Goal: Submit feedback/report problem: Provide input to the site owners about the experience or issues

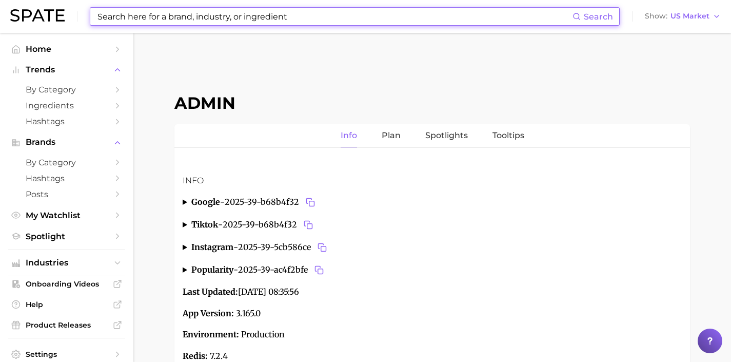
click at [188, 14] on input at bounding box center [334, 16] width 476 height 17
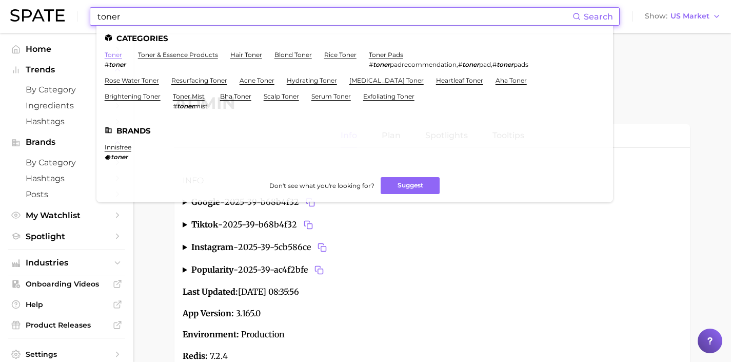
type input "toner"
click at [111, 53] on link "toner" at bounding box center [113, 55] width 17 height 8
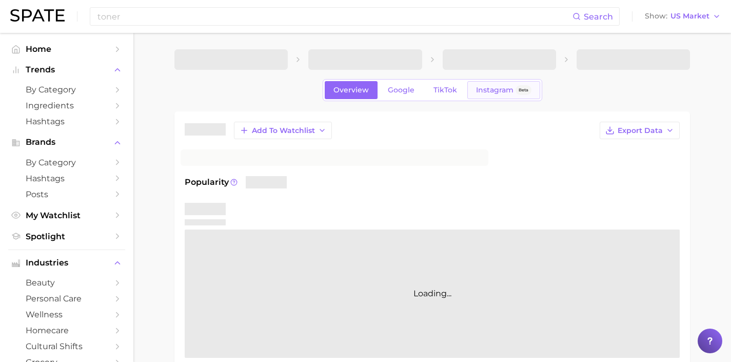
click at [512, 98] on link "Instagram Beta" at bounding box center [503, 90] width 73 height 18
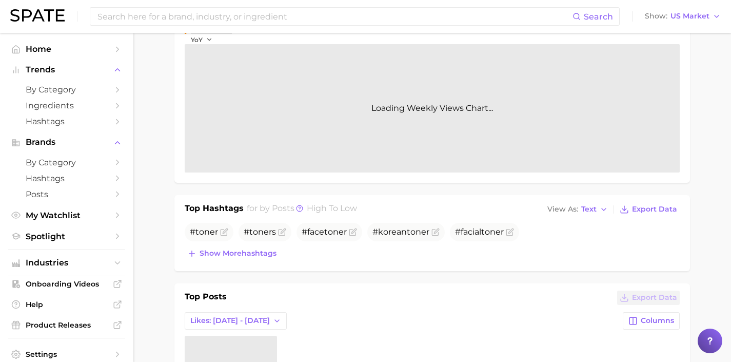
scroll to position [206, 0]
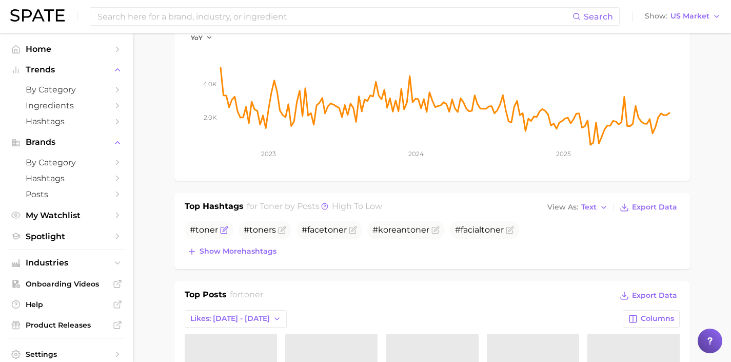
click at [226, 231] on icon "Flag as miscategorized or irrelevant" at bounding box center [224, 230] width 8 height 8
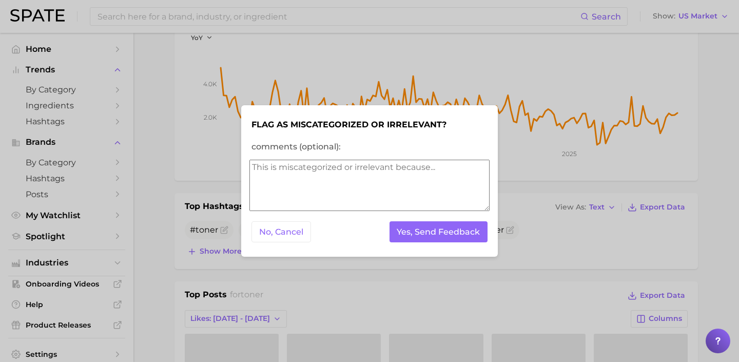
click at [314, 200] on textarea "comments (optional):" at bounding box center [369, 184] width 240 height 51
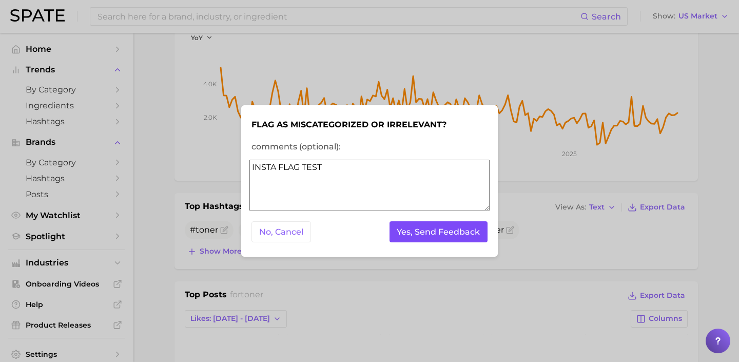
type textarea "INSTA FLAG TEST"
click at [438, 235] on button "Yes, Send Feedback" at bounding box center [438, 231] width 98 height 21
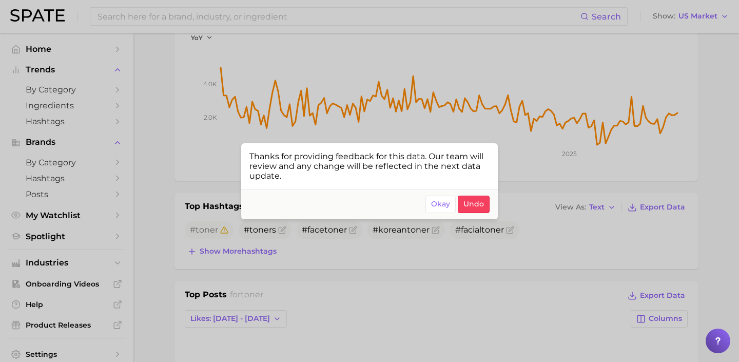
click at [387, 62] on div at bounding box center [369, 181] width 739 height 362
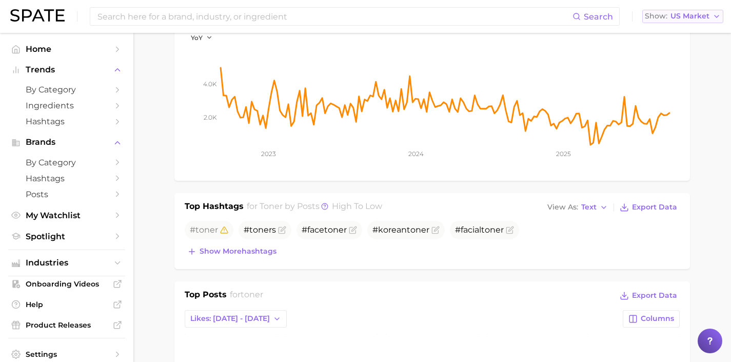
click at [679, 18] on span "US Market" at bounding box center [689, 16] width 39 height 6
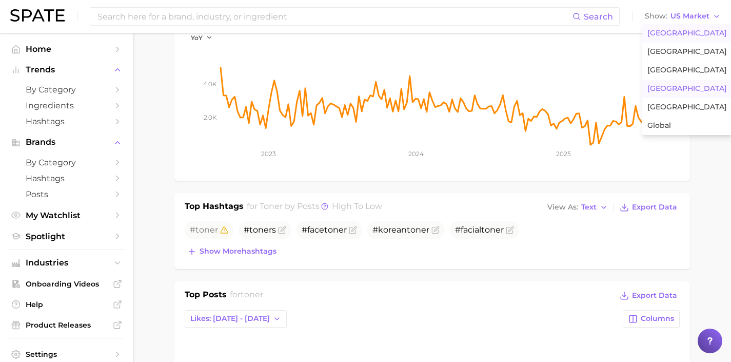
click at [666, 83] on button "South Korea" at bounding box center [687, 88] width 90 height 18
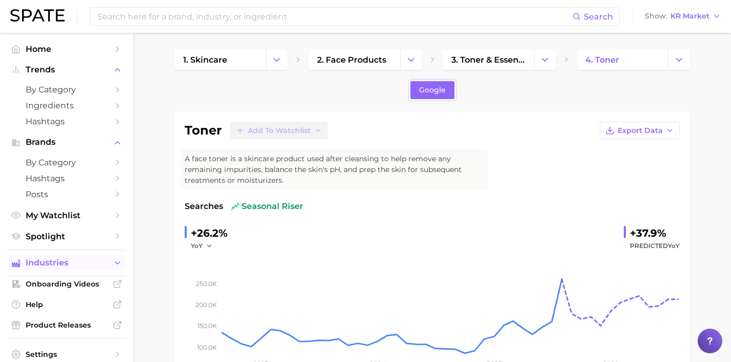
click at [97, 263] on span "Industries" at bounding box center [67, 262] width 82 height 9
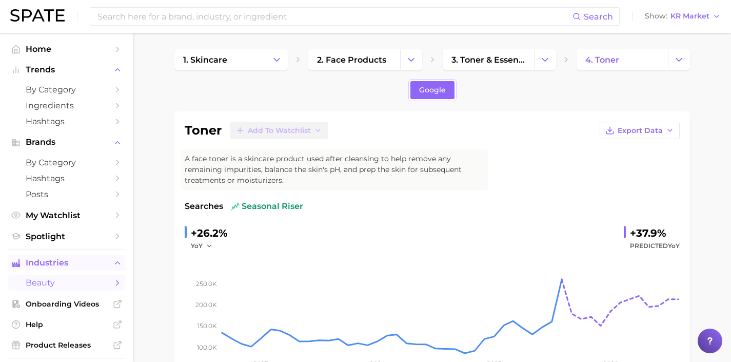
click at [97, 263] on span "Industries" at bounding box center [67, 262] width 82 height 9
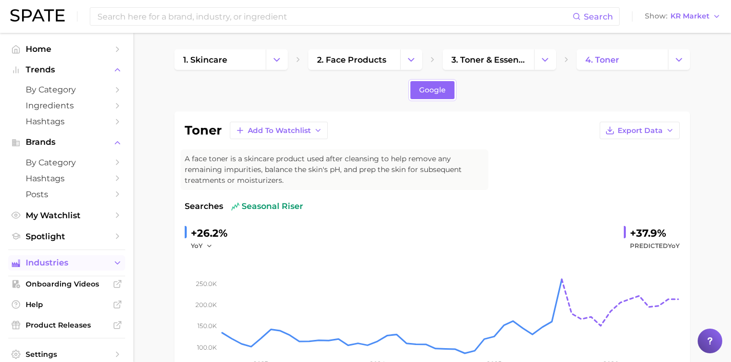
click at [100, 263] on button "Industries" at bounding box center [66, 262] width 117 height 15
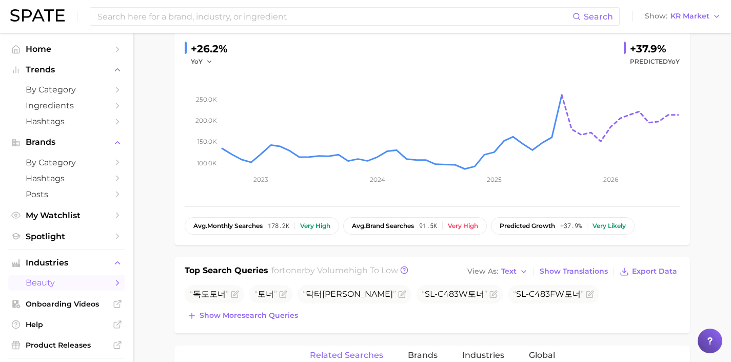
scroll to position [200, 0]
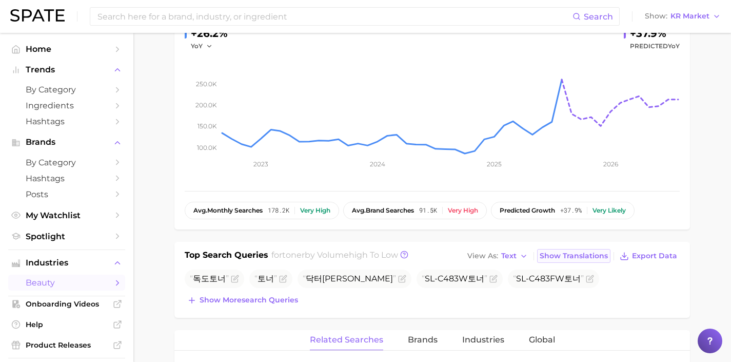
click at [570, 255] on span "Show Translations" at bounding box center [574, 255] width 68 height 9
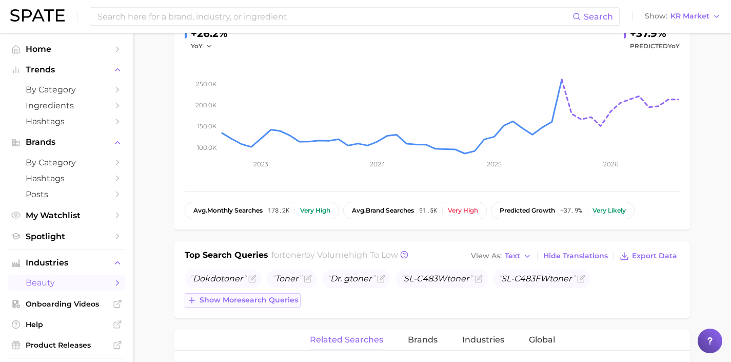
click at [288, 298] on span "Show more search queries" at bounding box center [249, 299] width 98 height 9
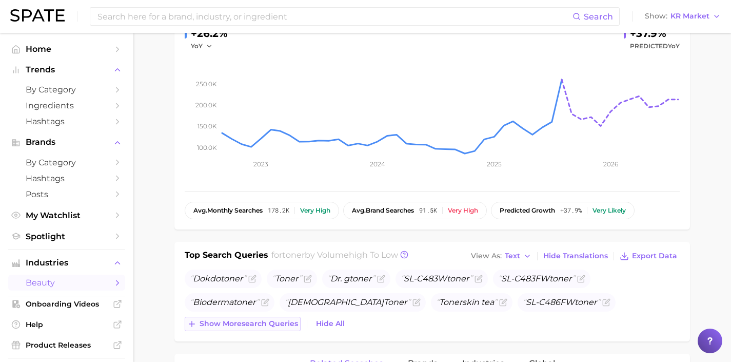
click at [281, 322] on span "Show more search queries" at bounding box center [249, 323] width 98 height 9
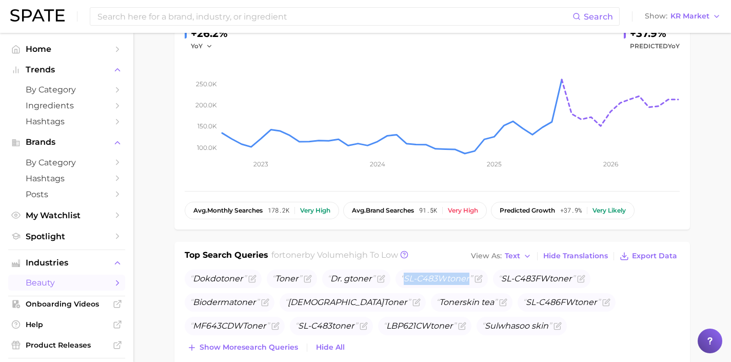
drag, startPoint x: 476, startPoint y: 279, endPoint x: 398, endPoint y: 283, distance: 77.5
click at [398, 283] on ul "Dokdo toner Toner Dr. g toner SL-C483W toner SL-C483FW toner Bioderma toner San…" at bounding box center [432, 313] width 495 height 89
copy span "SL-C483W toner"
click at [483, 278] on icon "Flag as miscategorized or irrelevant" at bounding box center [478, 278] width 8 height 8
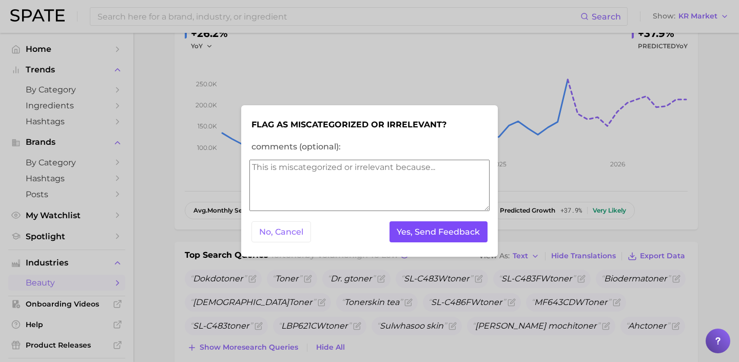
click at [471, 240] on button "Yes, Send Feedback" at bounding box center [438, 231] width 98 height 21
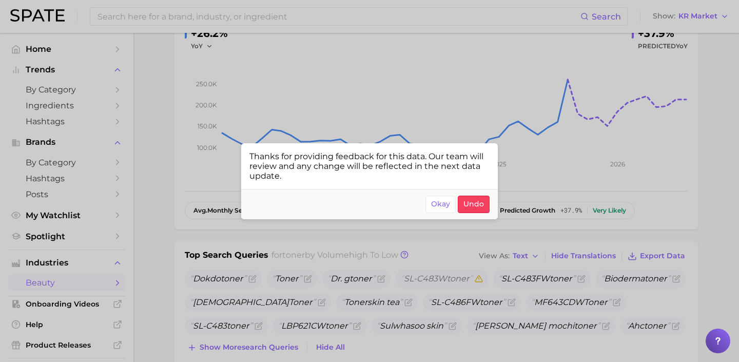
click at [527, 290] on div at bounding box center [369, 181] width 739 height 362
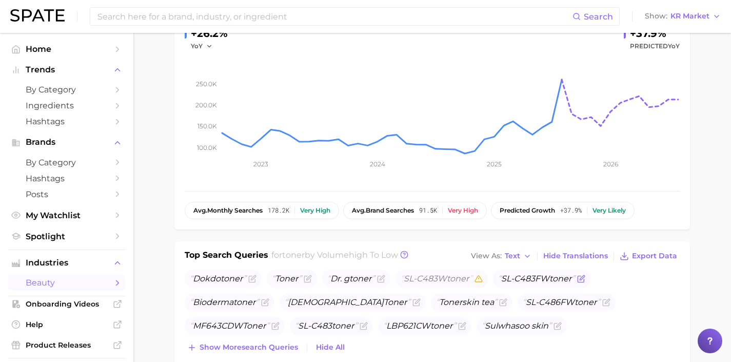
click at [584, 279] on icon "Flag as miscategorized or irrelevant" at bounding box center [582, 277] width 5 height 5
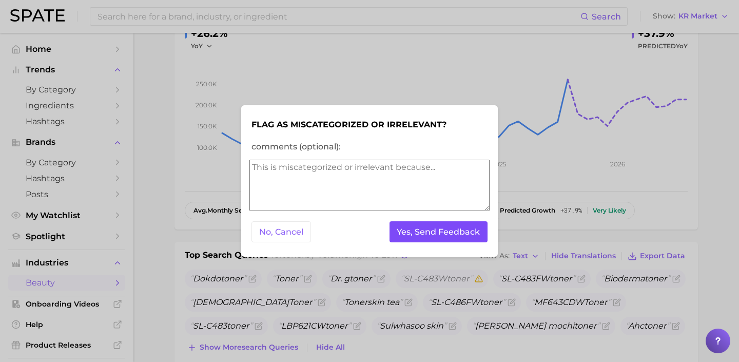
click at [467, 235] on button "Yes, Send Feedback" at bounding box center [438, 231] width 98 height 21
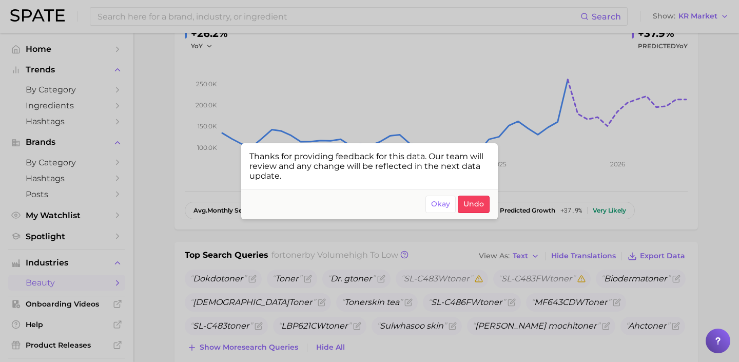
click at [347, 331] on div at bounding box center [369, 181] width 739 height 362
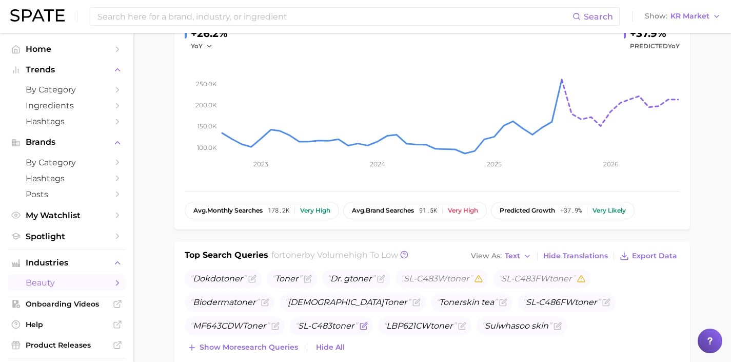
click at [360, 326] on icon "Flag as miscategorized or irrelevant" at bounding box center [364, 326] width 8 height 8
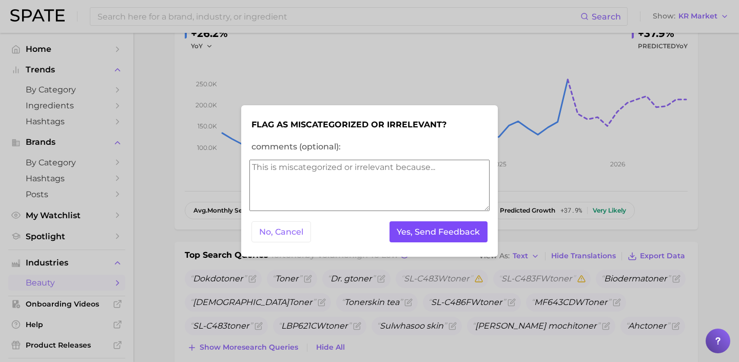
click at [432, 235] on button "Yes, Send Feedback" at bounding box center [438, 231] width 98 height 21
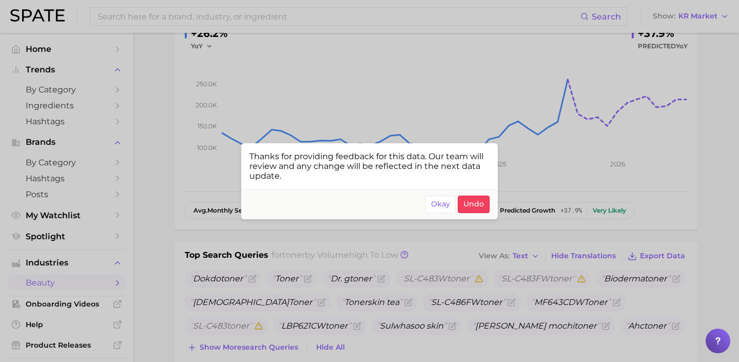
click at [351, 314] on div at bounding box center [369, 181] width 739 height 362
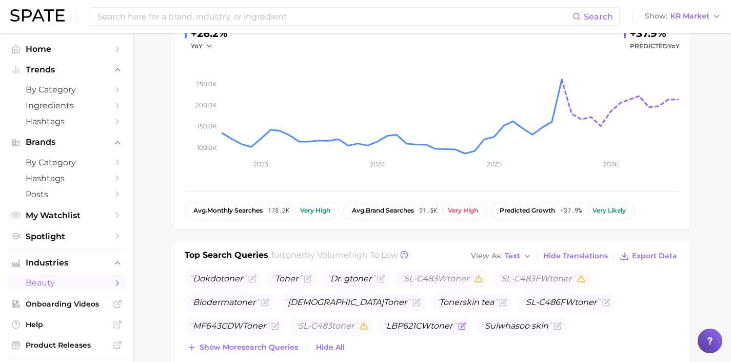
click at [461, 326] on icon "Flag as miscategorized or irrelevant" at bounding box center [463, 324] width 5 height 5
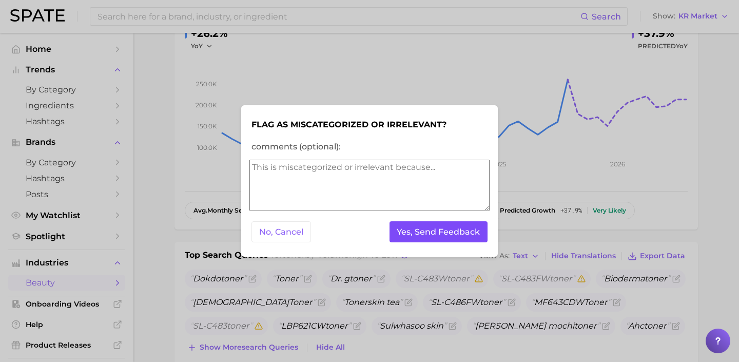
click at [429, 234] on button "Yes, Send Feedback" at bounding box center [438, 231] width 98 height 21
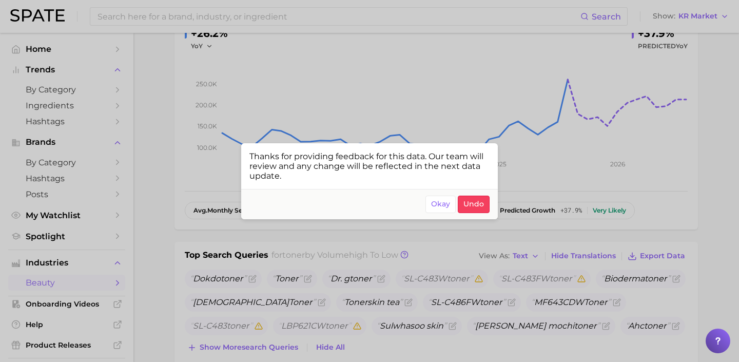
click at [464, 255] on div at bounding box center [369, 181] width 739 height 362
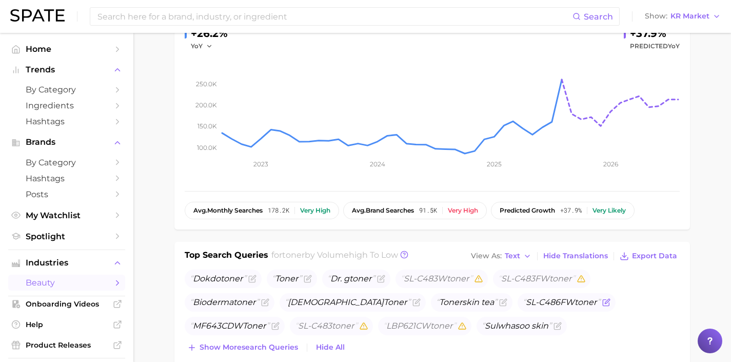
click at [605, 302] on icon "Flag as miscategorized or irrelevant" at bounding box center [607, 300] width 5 height 5
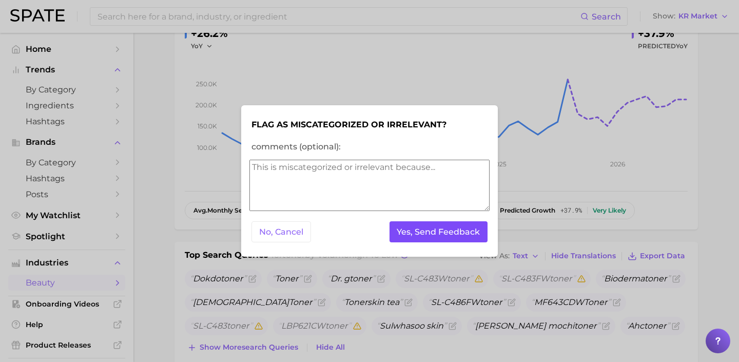
click at [458, 235] on button "Yes, Send Feedback" at bounding box center [438, 231] width 98 height 21
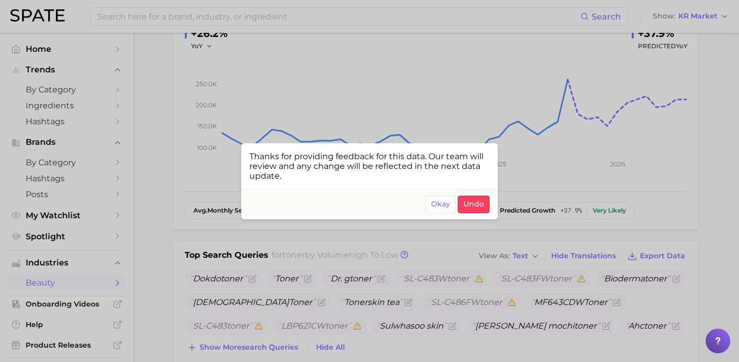
click at [617, 290] on div at bounding box center [369, 181] width 739 height 362
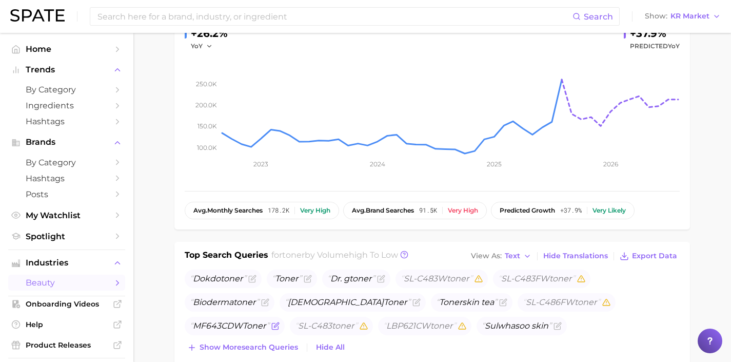
click at [278, 322] on icon "Flag as miscategorized or irrelevant" at bounding box center [276, 324] width 5 height 5
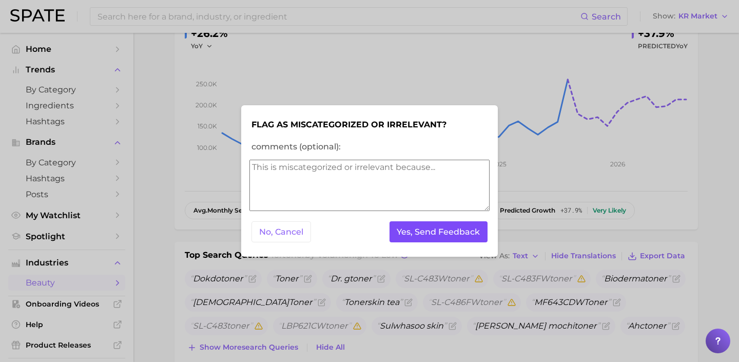
click at [474, 237] on button "Yes, Send Feedback" at bounding box center [438, 231] width 98 height 21
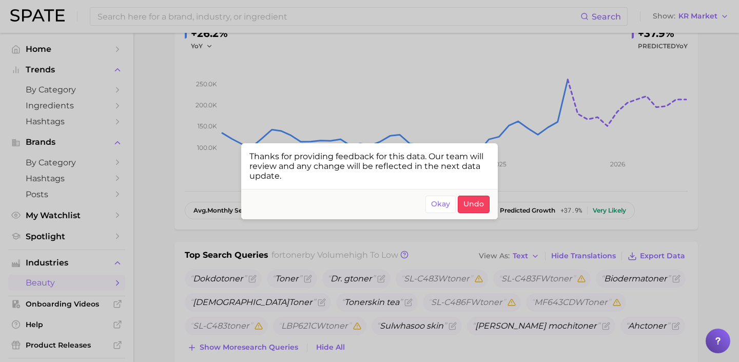
click at [614, 286] on div at bounding box center [369, 181] width 739 height 362
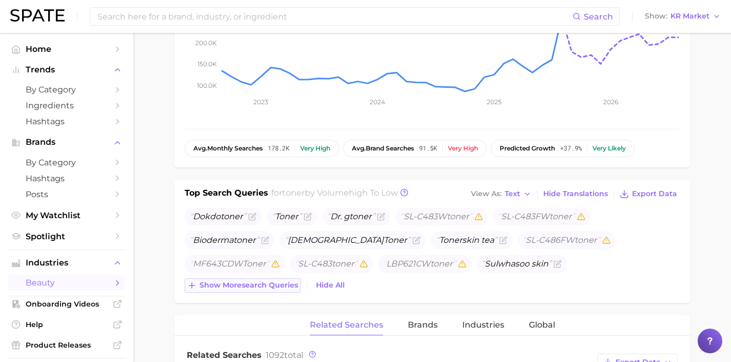
scroll to position [266, 0]
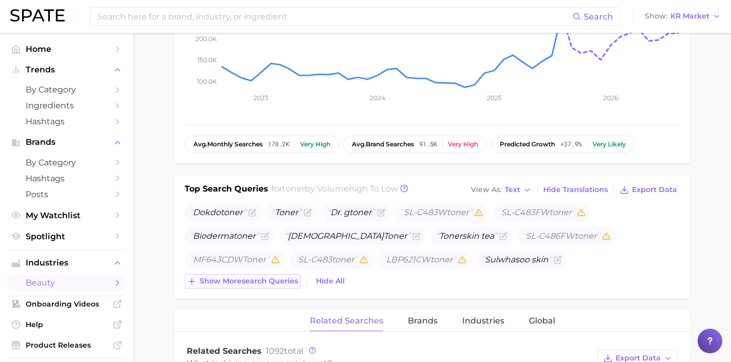
click at [272, 280] on span "Show more search queries" at bounding box center [249, 280] width 98 height 9
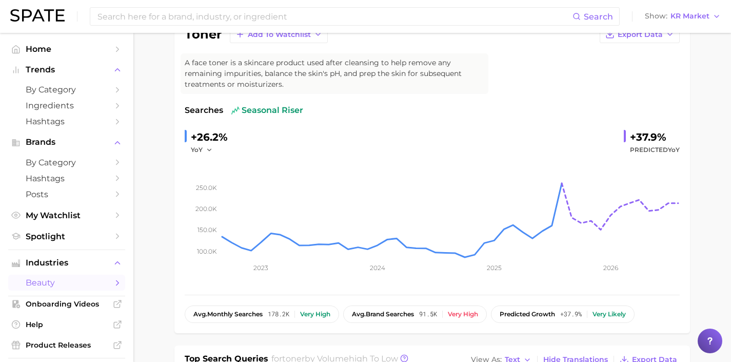
scroll to position [0, 0]
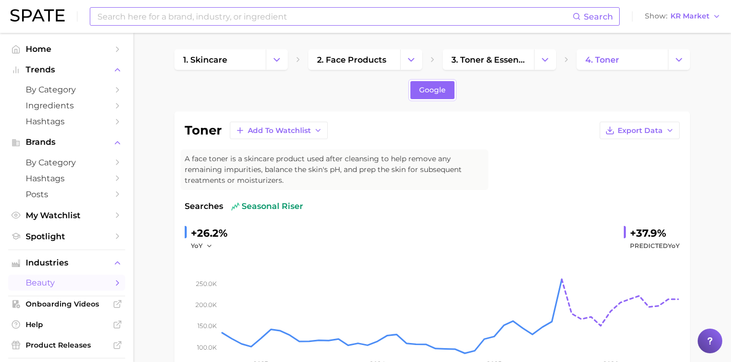
click at [418, 13] on input at bounding box center [334, 16] width 476 height 17
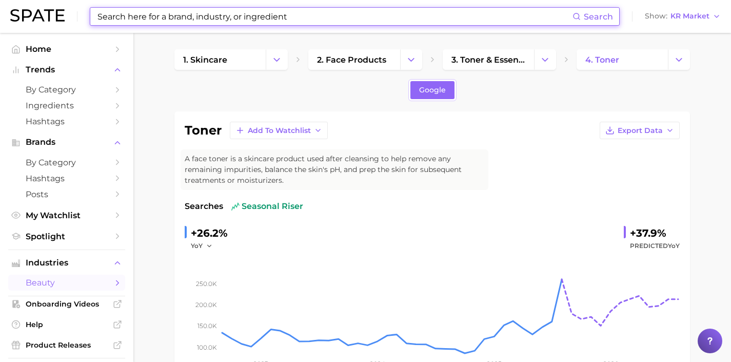
click at [305, 16] on input at bounding box center [334, 16] width 476 height 17
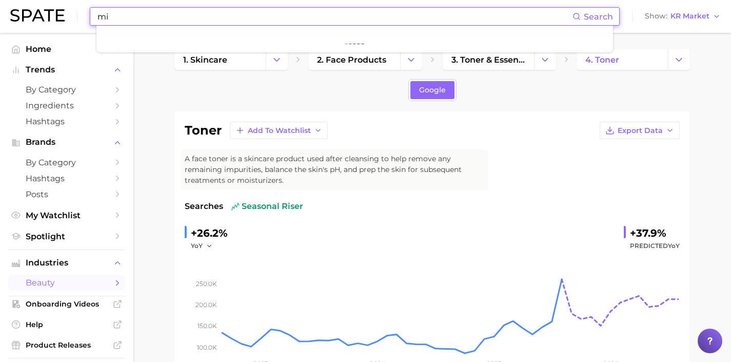
type input "m"
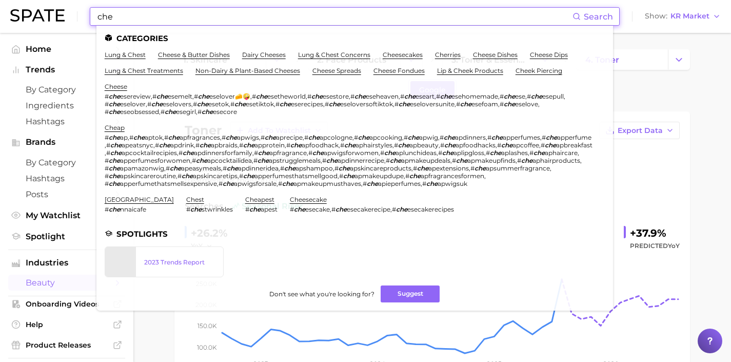
type input "che"
